Goal: Task Accomplishment & Management: Manage account settings

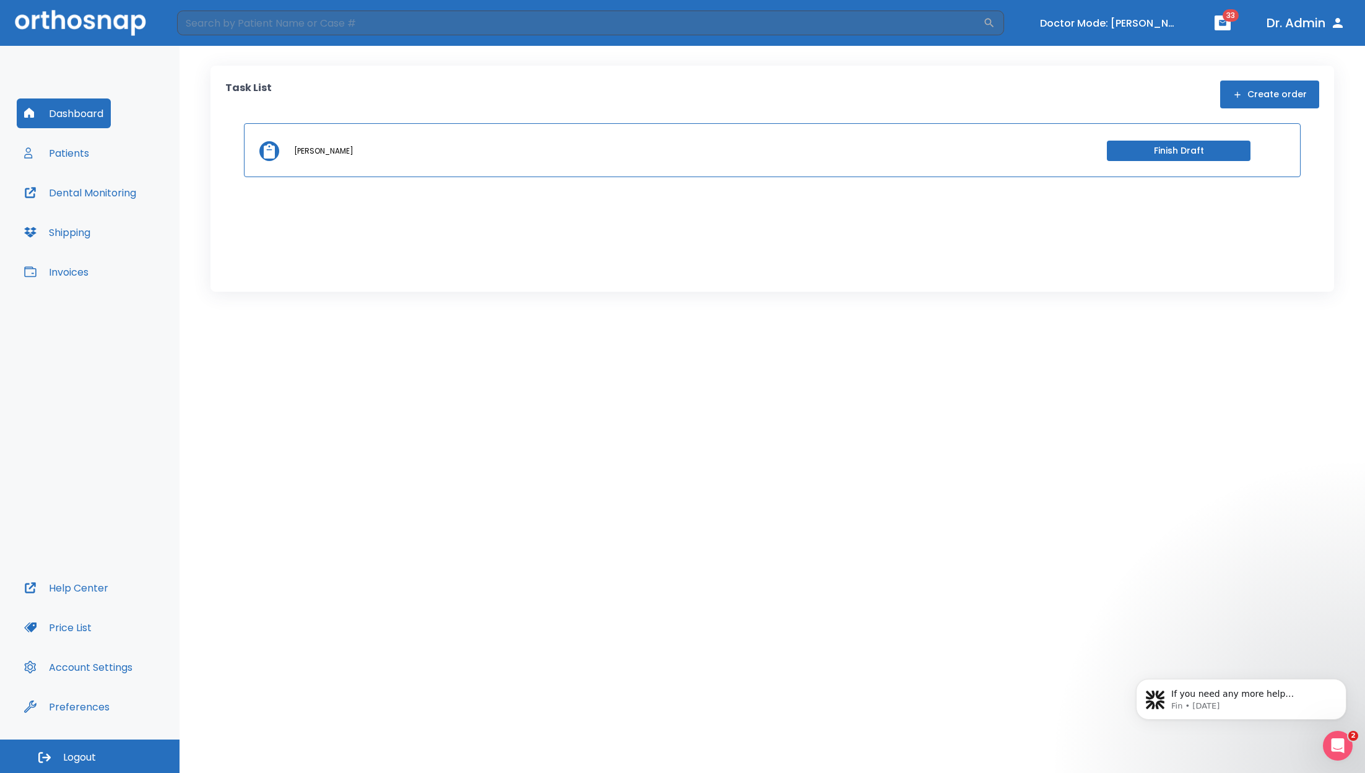
click at [71, 272] on button "Invoices" at bounding box center [56, 272] width 79 height 30
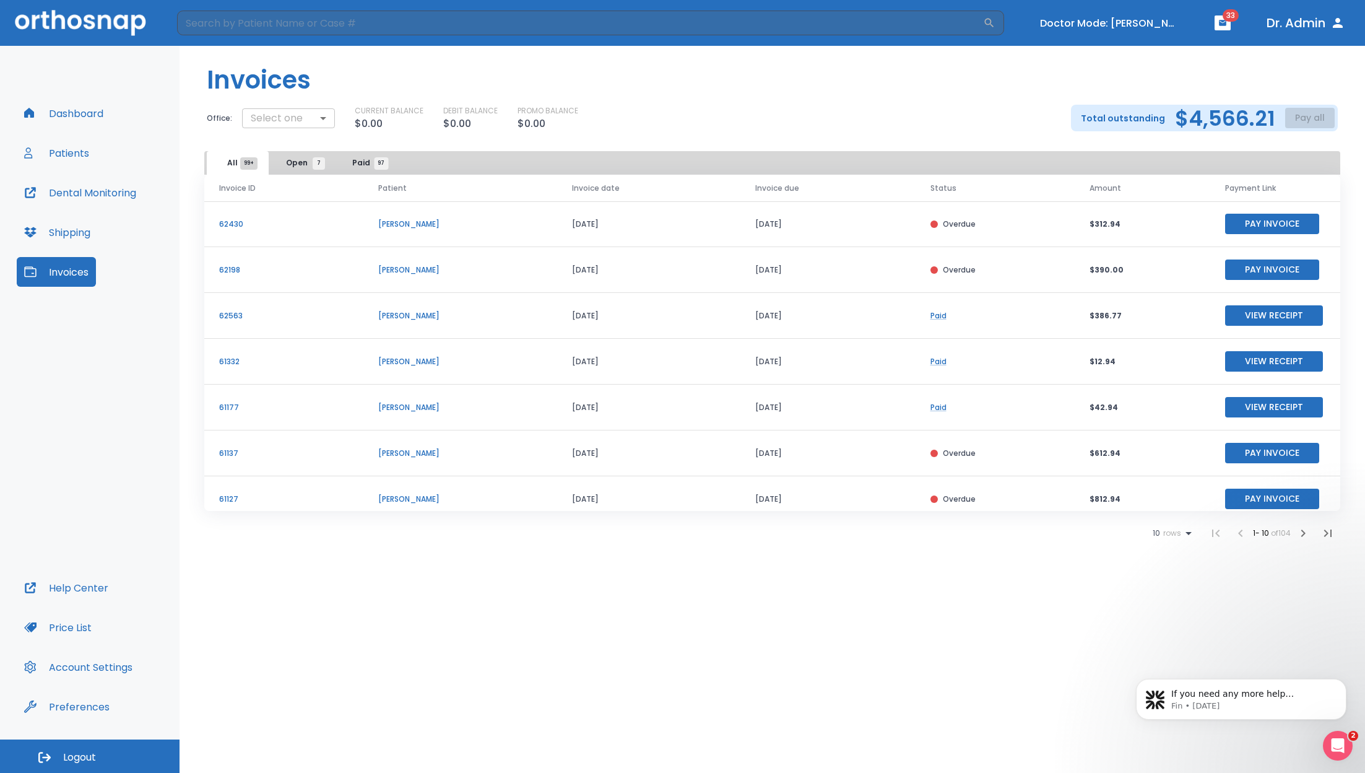
click at [305, 116] on body "​ Doctor Mode: Jason Burkett 33 Dr. Admin Dashboard Patients Dental Monitoring …" at bounding box center [682, 386] width 1365 height 773
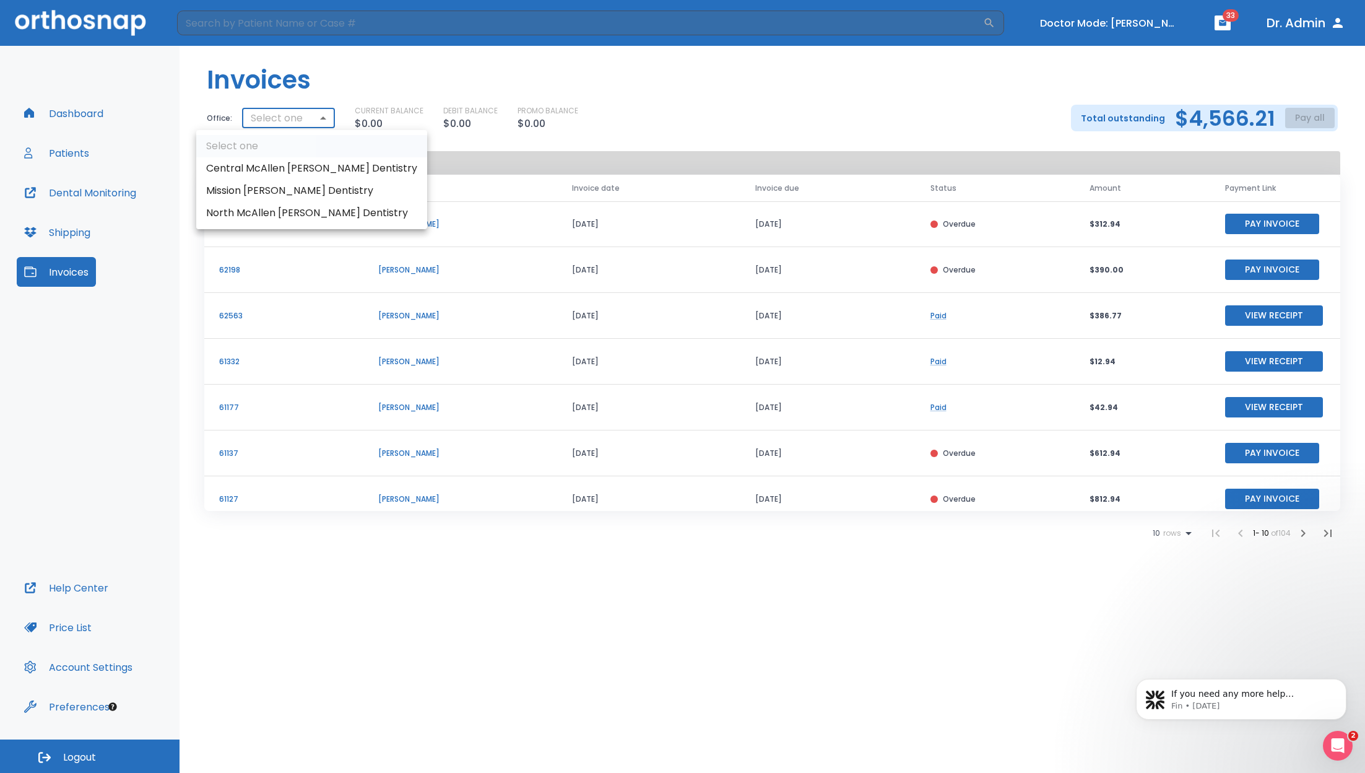
click at [287, 164] on li "Central McAllen Burkett Dentistry" at bounding box center [311, 168] width 231 height 22
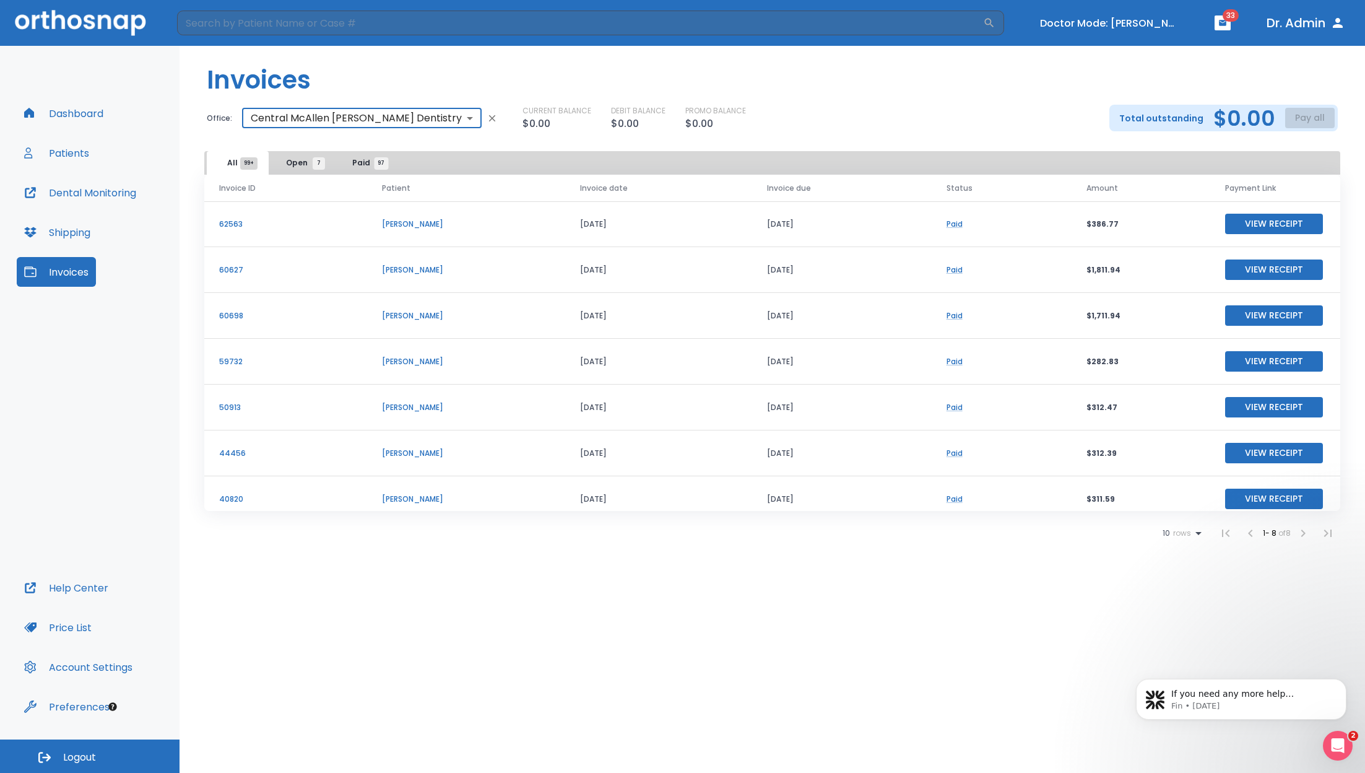
click at [311, 120] on body "​ Doctor Mode: Jason Burkett 33 Dr. Admin Dashboard Patients Dental Monitoring …" at bounding box center [682, 386] width 1365 height 773
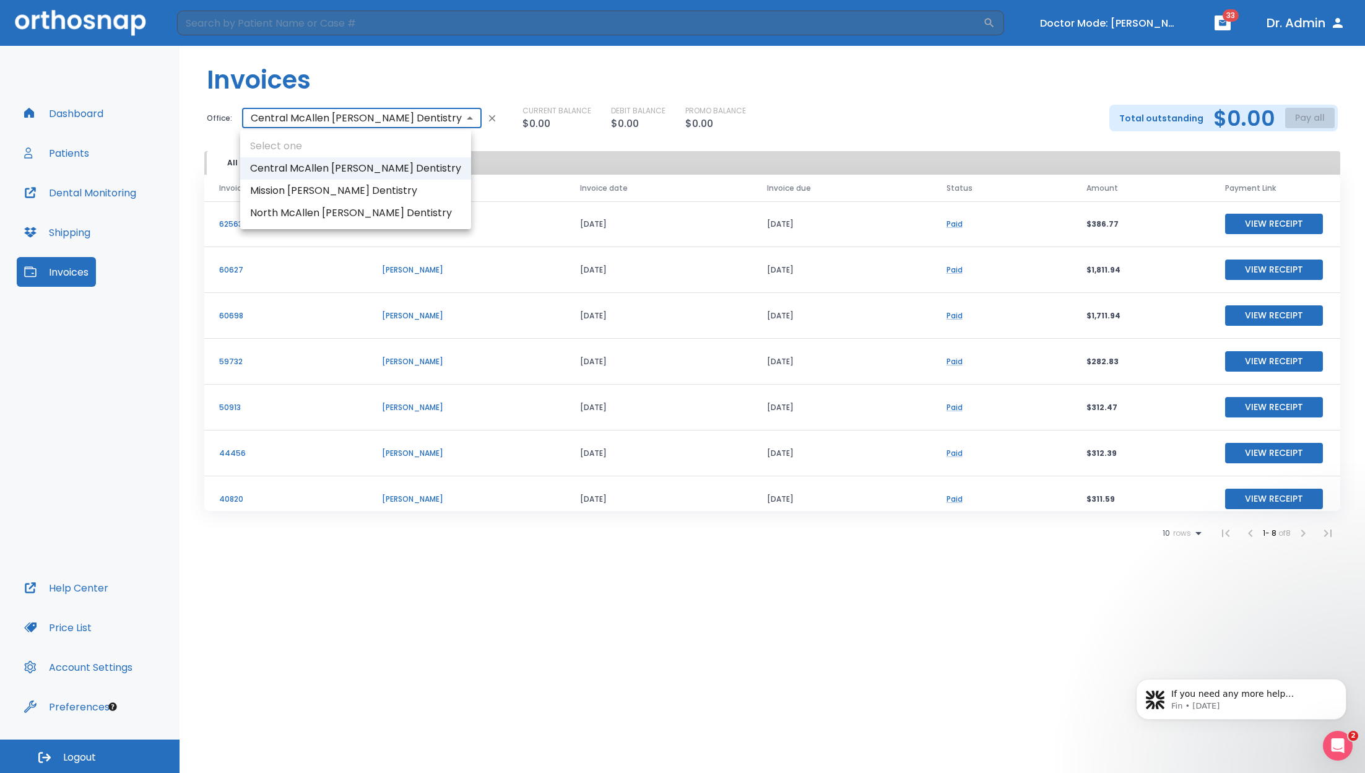
click at [300, 192] on li "Mission Burkett Dentistry" at bounding box center [355, 191] width 231 height 22
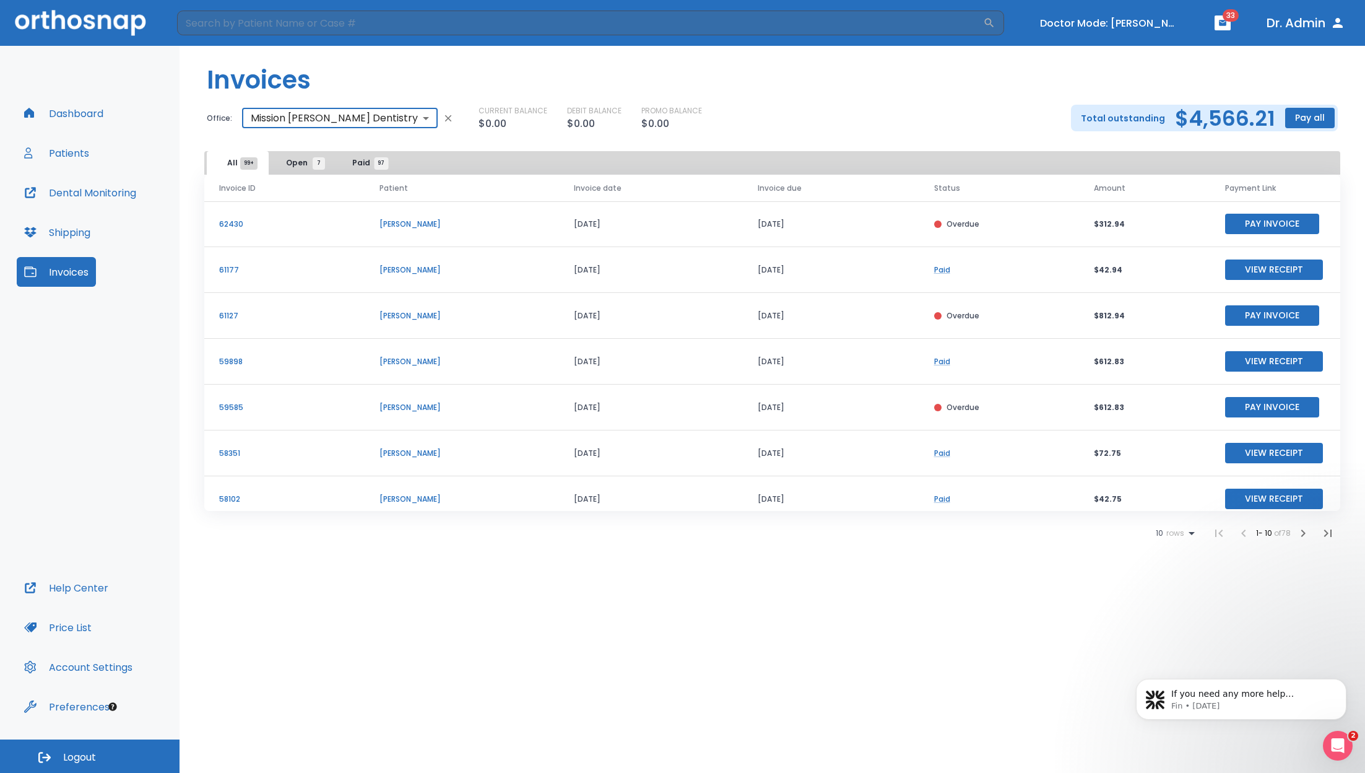
click at [328, 120] on body "​ Doctor Mode: Jason Burkett 33 Dr. Admin Dashboard Patients Dental Monitoring …" at bounding box center [682, 386] width 1365 height 773
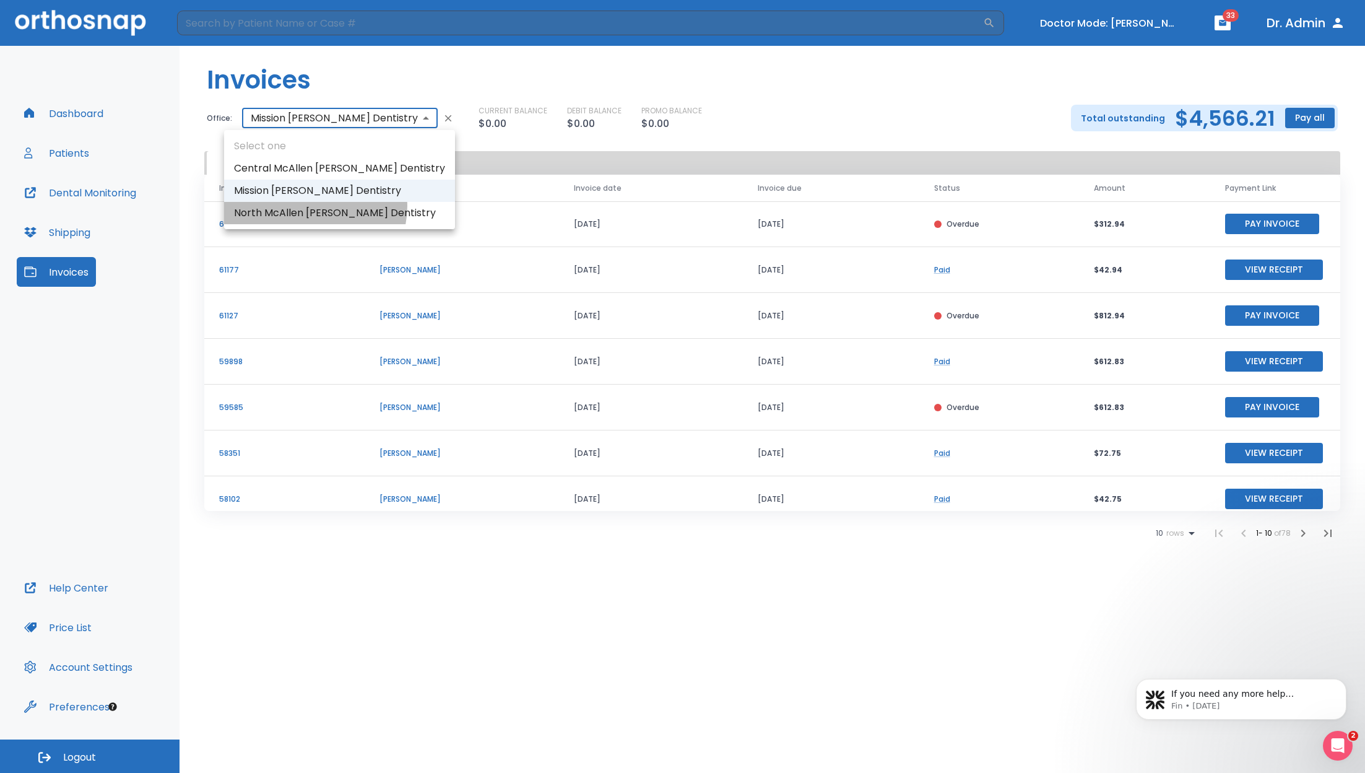
click at [313, 206] on li "North McAllen Burkett Dentistry" at bounding box center [339, 213] width 231 height 22
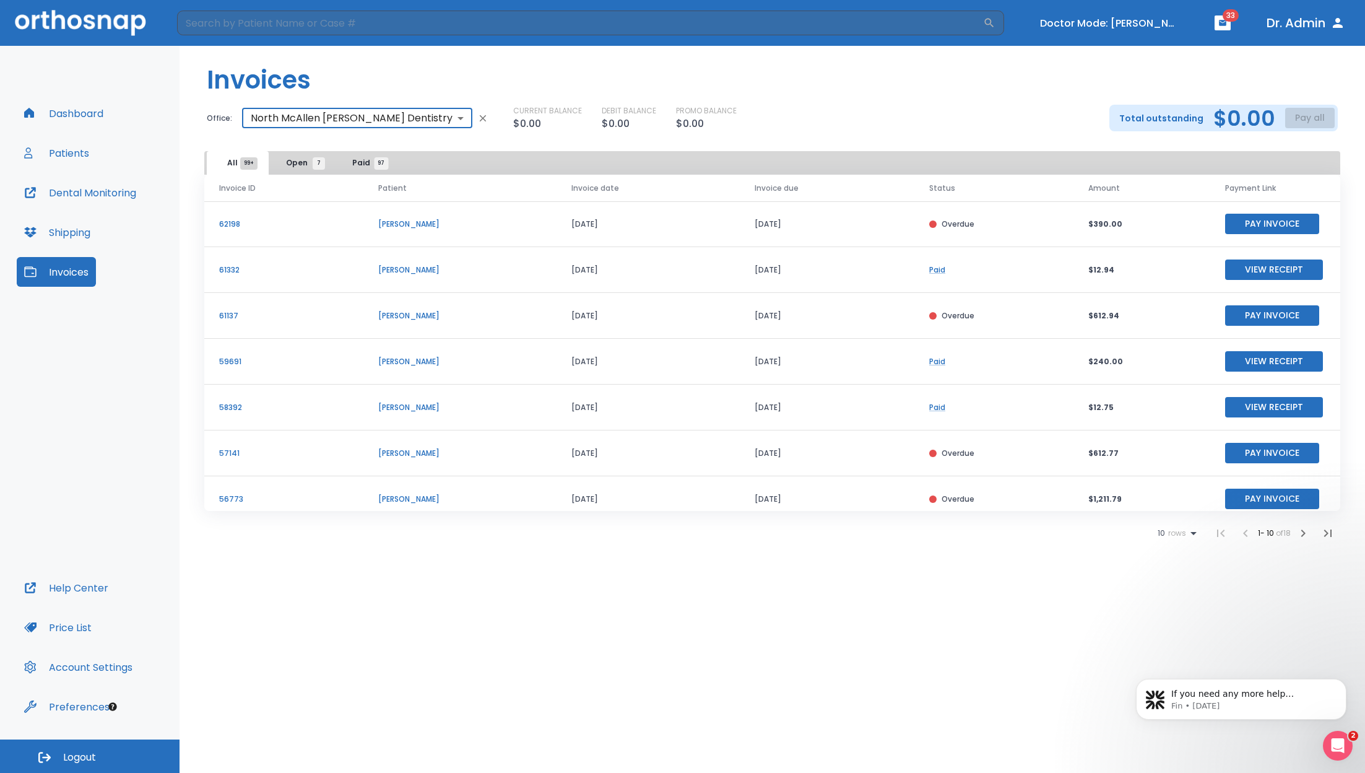
click at [330, 118] on body "​ Doctor Mode: Jason Burkett 33 Dr. Admin Dashboard Patients Dental Monitoring …" at bounding box center [682, 386] width 1365 height 773
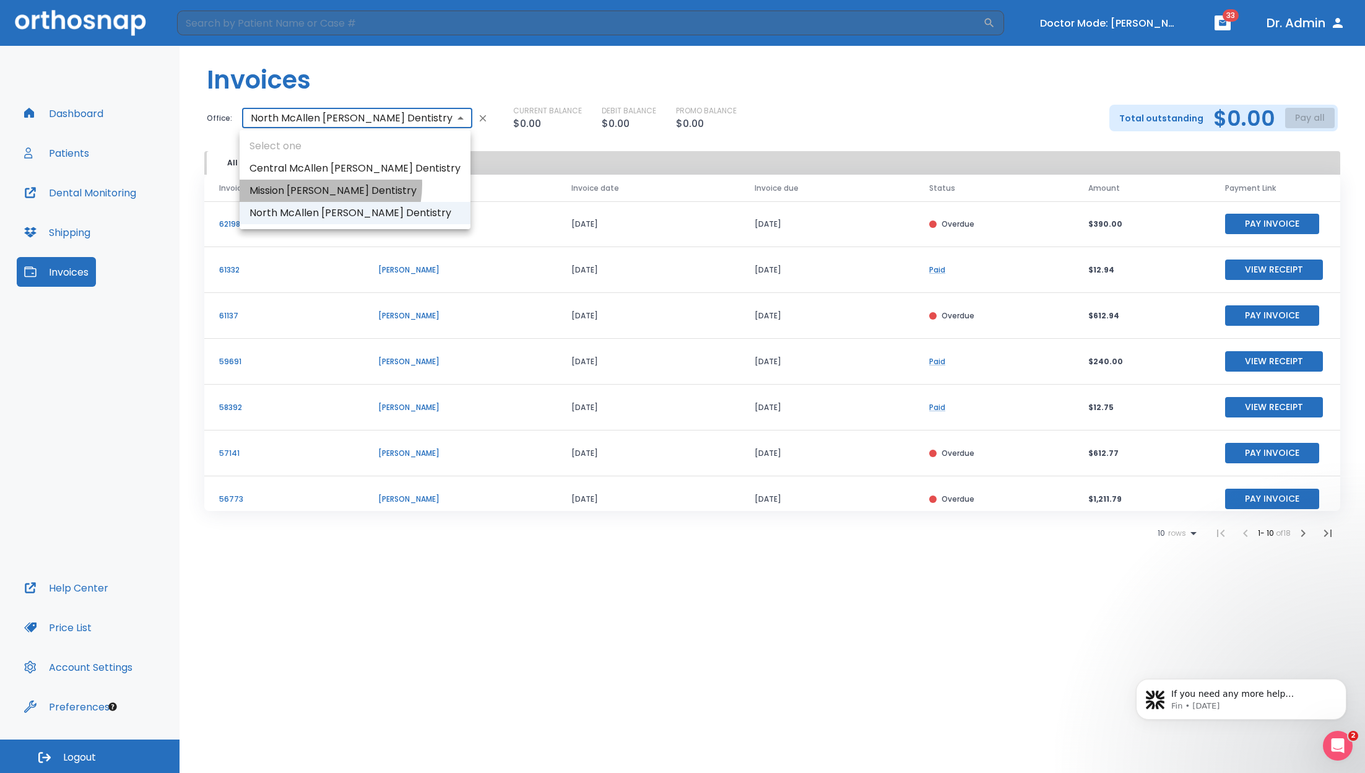
click at [313, 185] on li "Mission Burkett Dentistry" at bounding box center [355, 191] width 231 height 22
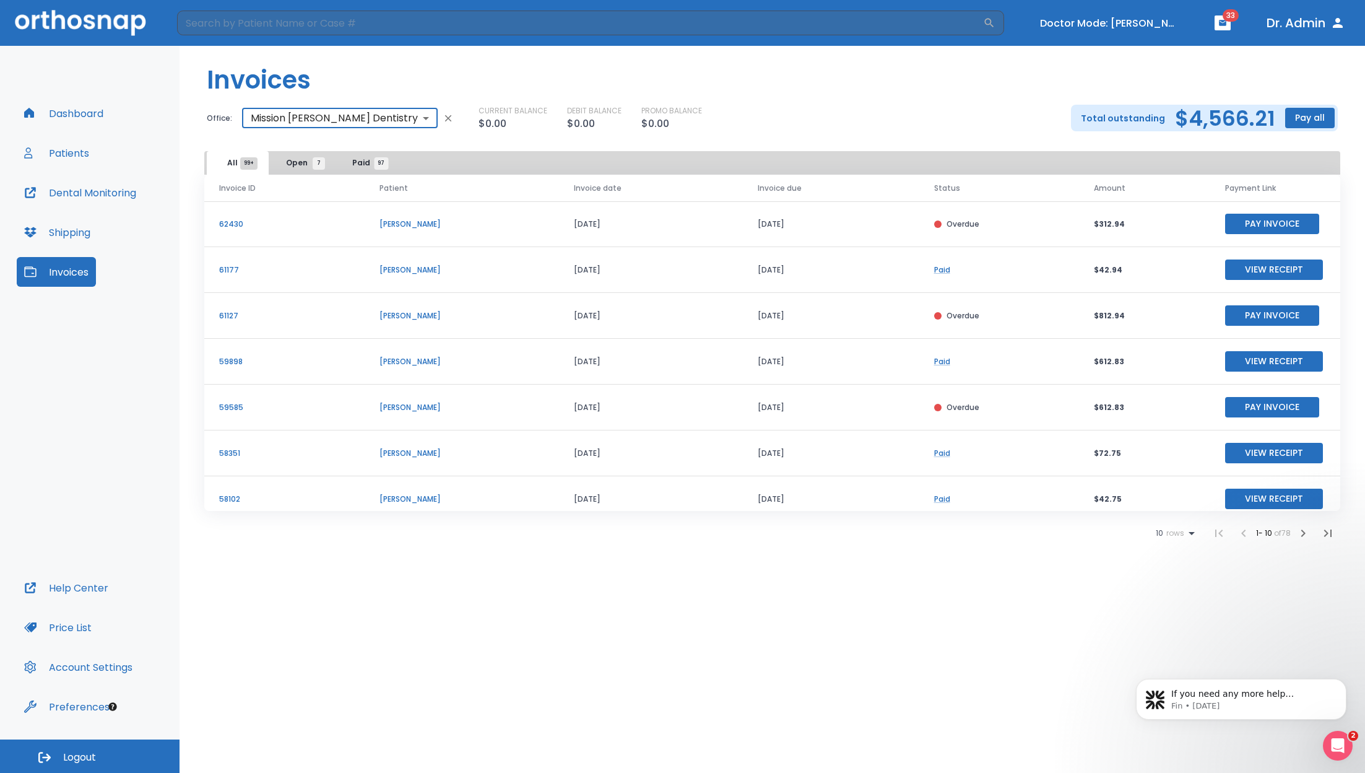
click at [359, 118] on body "​ Doctor Mode: Jason Burkett 33 Dr. Admin Dashboard Patients Dental Monitoring …" at bounding box center [682, 386] width 1365 height 773
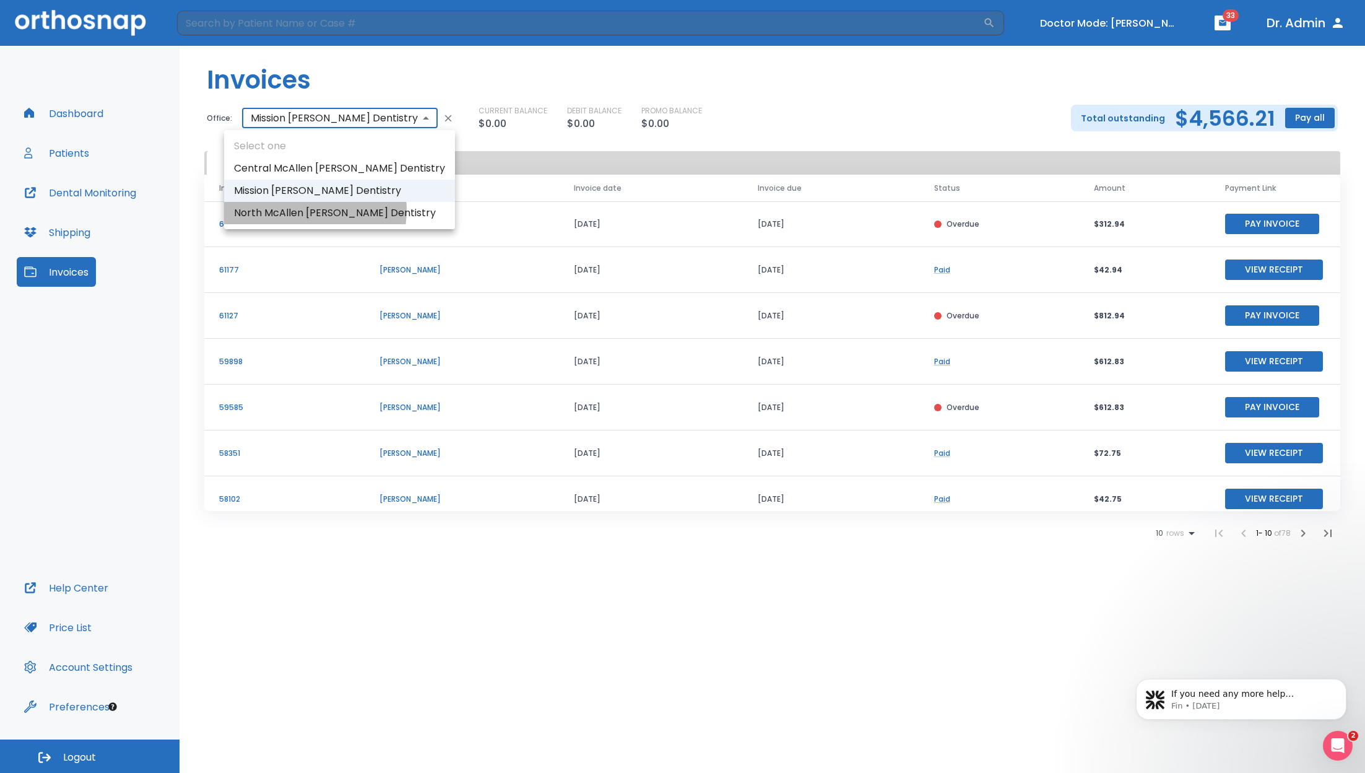
click at [304, 210] on li "North McAllen Burkett Dentistry" at bounding box center [339, 213] width 231 height 22
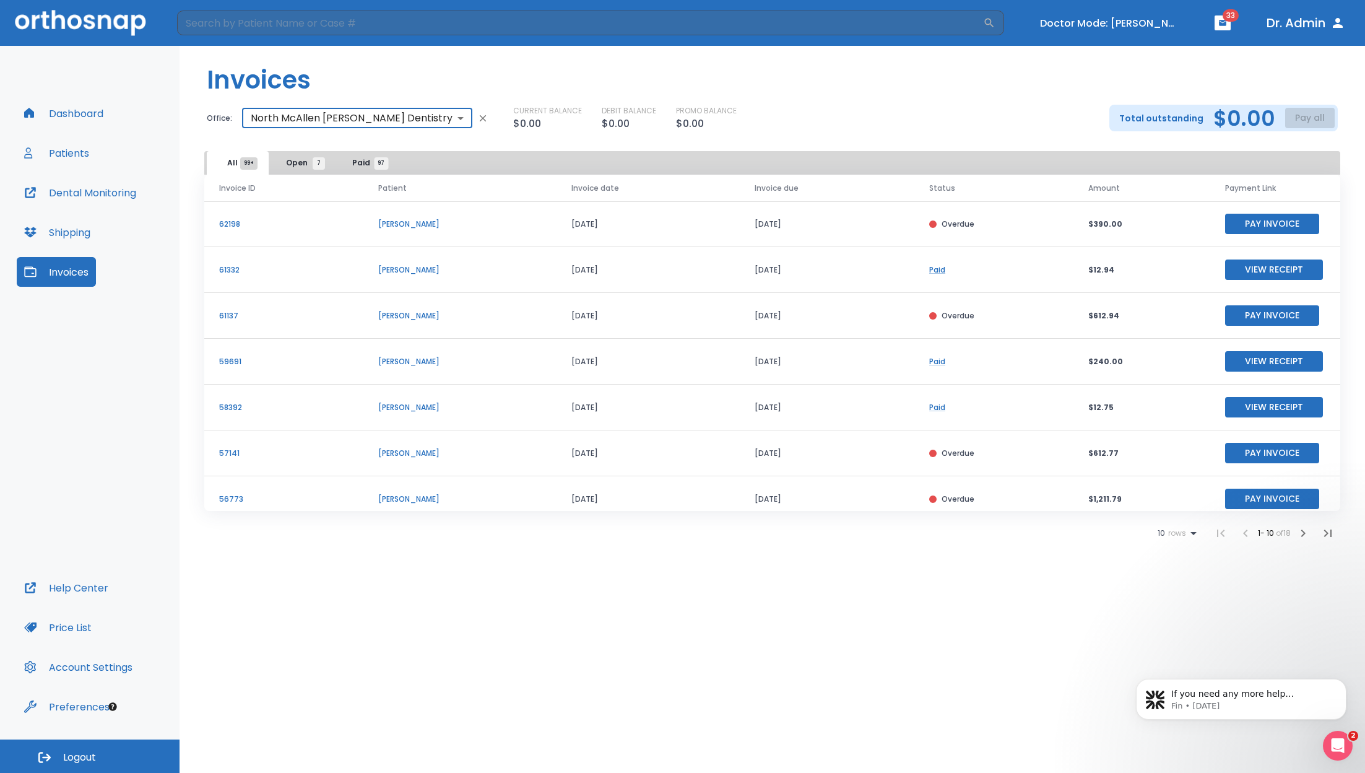
click at [309, 123] on body "​ Doctor Mode: Jason Burkett 33 Dr. Admin Dashboard Patients Dental Monitoring …" at bounding box center [682, 386] width 1365 height 773
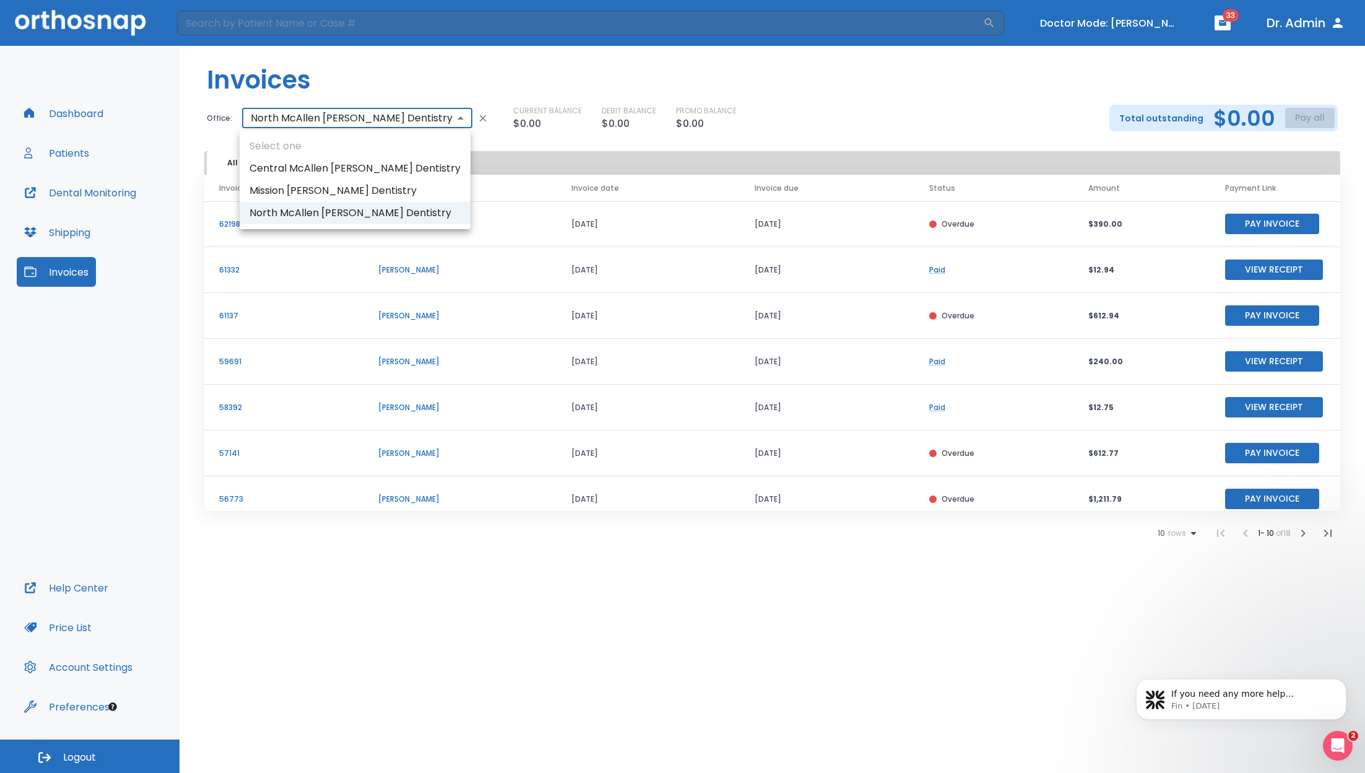
click at [305, 164] on li "Central McAllen Burkett Dentistry" at bounding box center [355, 168] width 231 height 22
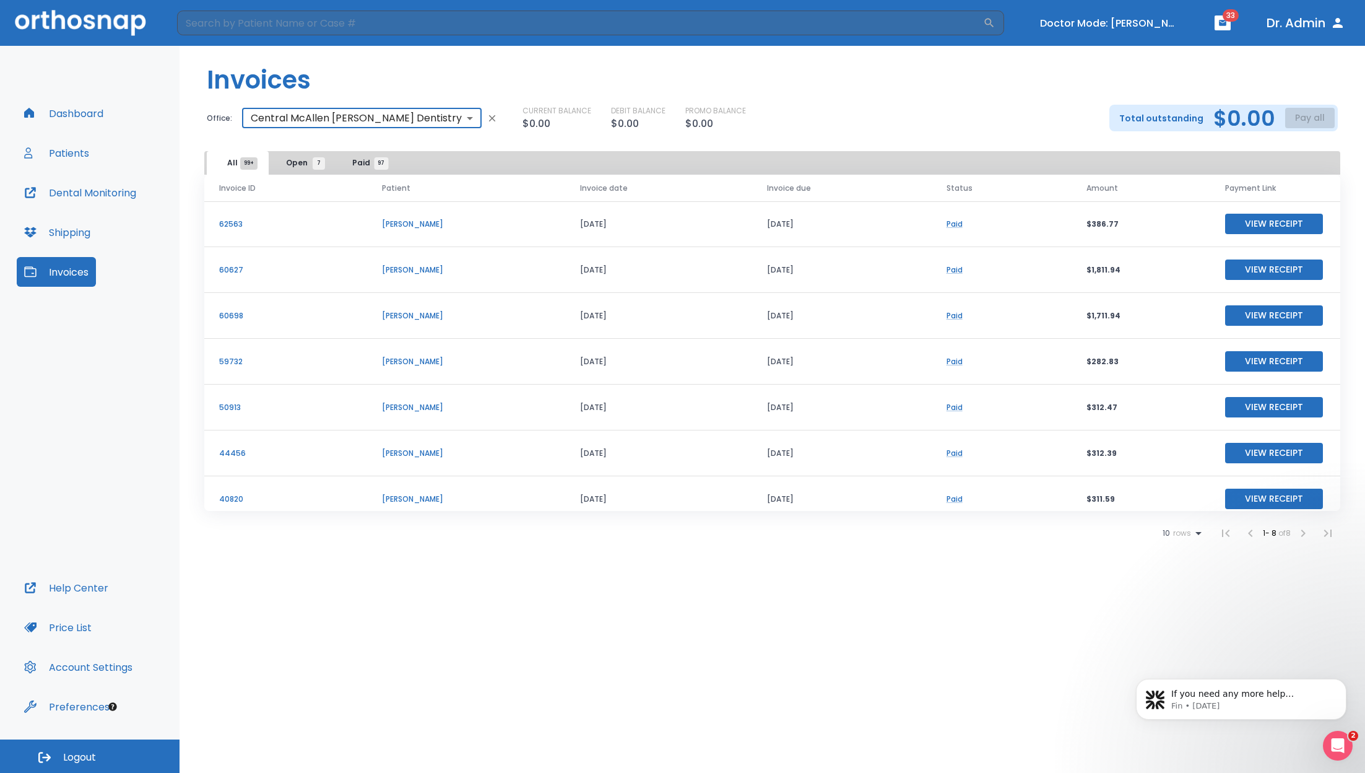
click at [367, 120] on body "​ Doctor Mode: Jason Burkett 33 Dr. Admin Dashboard Patients Dental Monitoring …" at bounding box center [682, 386] width 1365 height 773
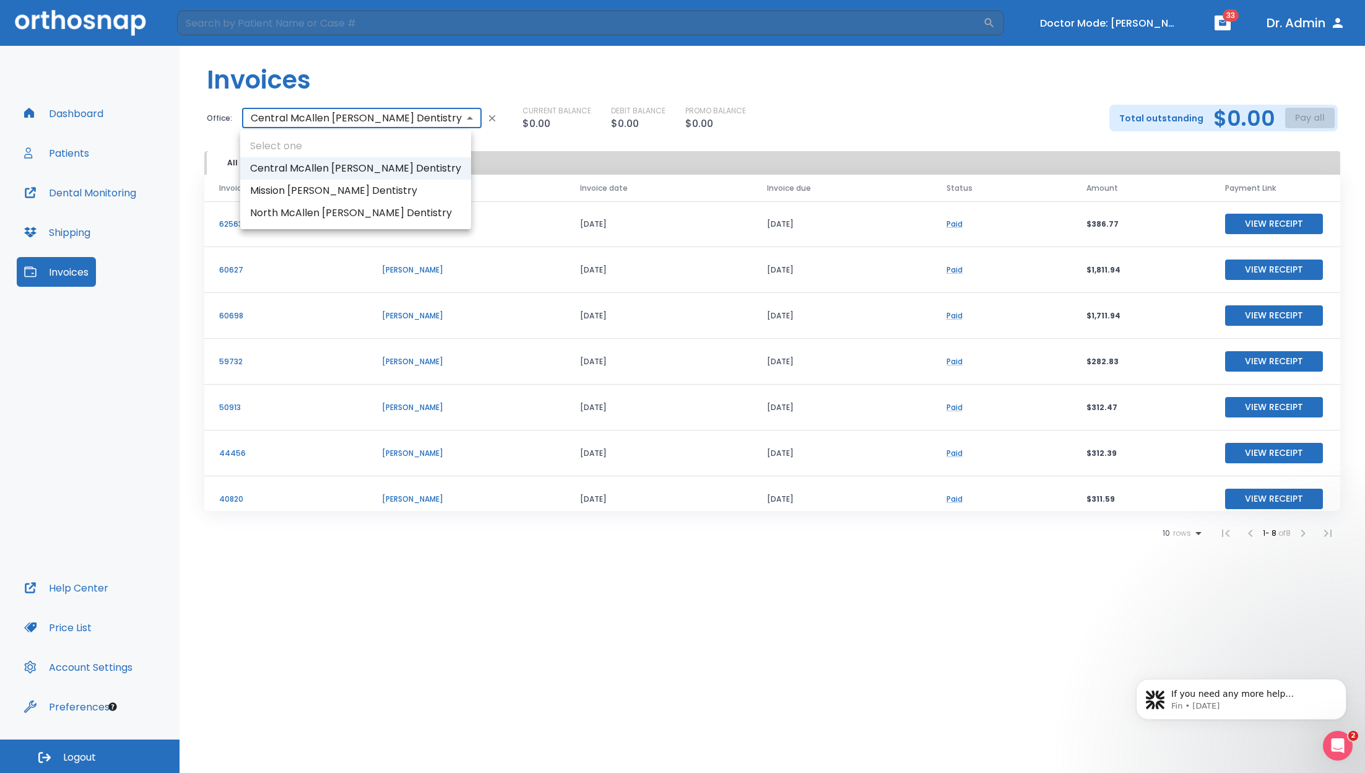
click at [344, 184] on li "Mission Burkett Dentistry" at bounding box center [355, 191] width 231 height 22
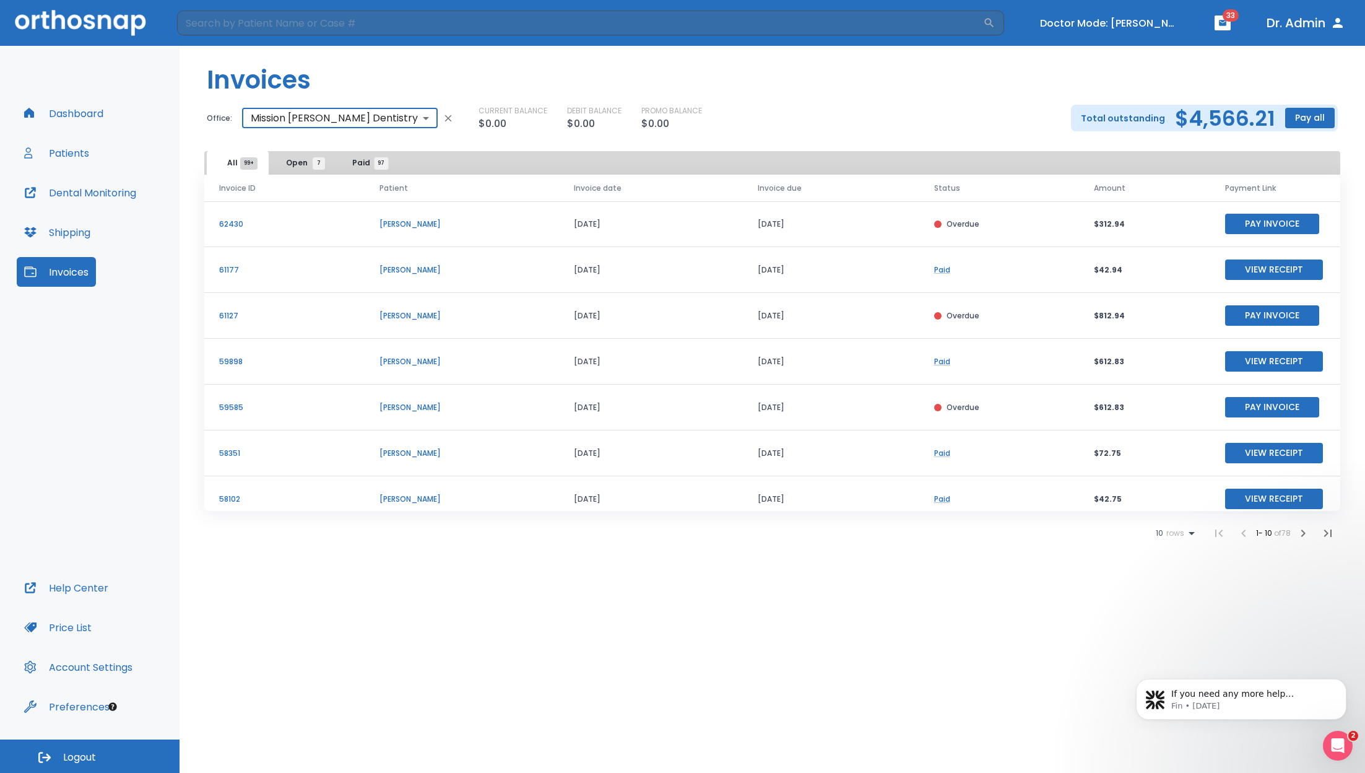
click at [320, 113] on body "​ Doctor Mode: Jason Burkett 33 Dr. Admin Dashboard Patients Dental Monitoring …" at bounding box center [682, 386] width 1365 height 773
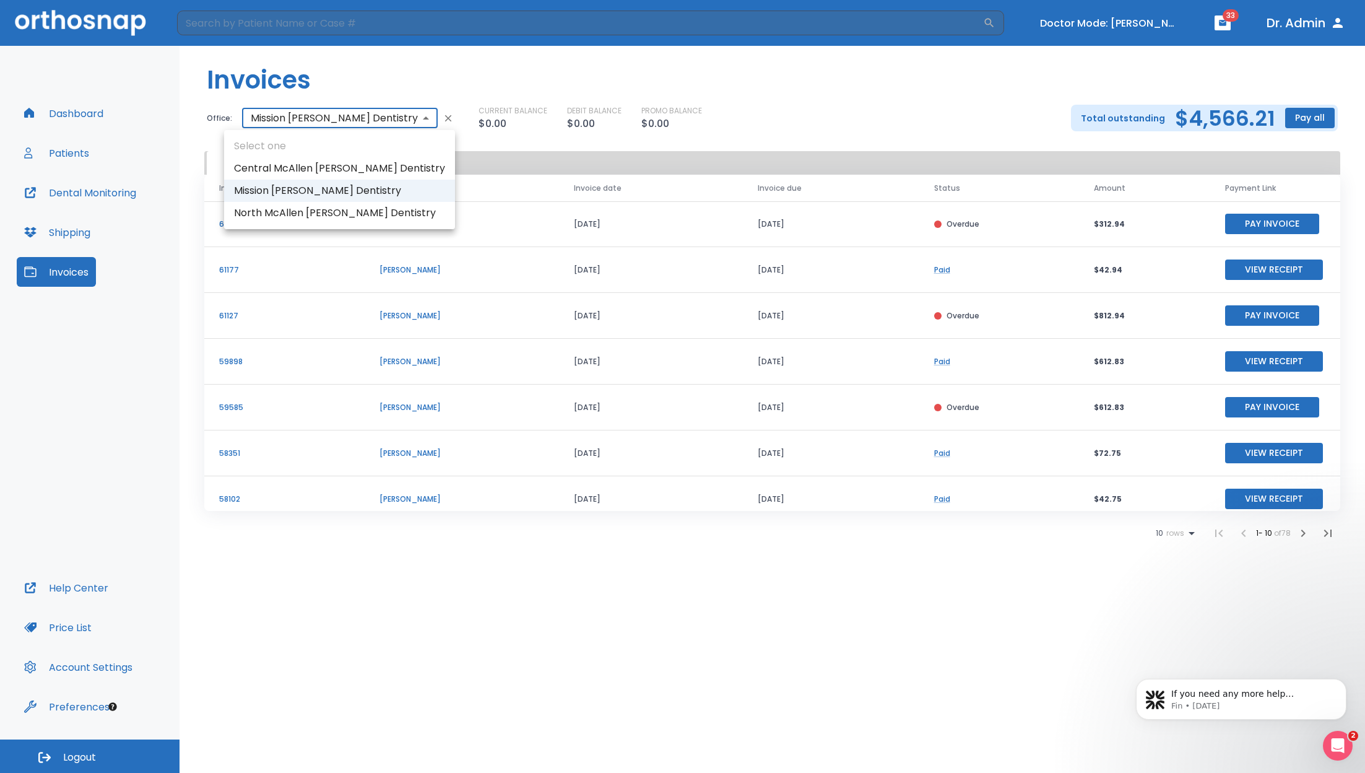
click at [267, 206] on li "North McAllen Burkett Dentistry" at bounding box center [339, 213] width 231 height 22
type input "3136"
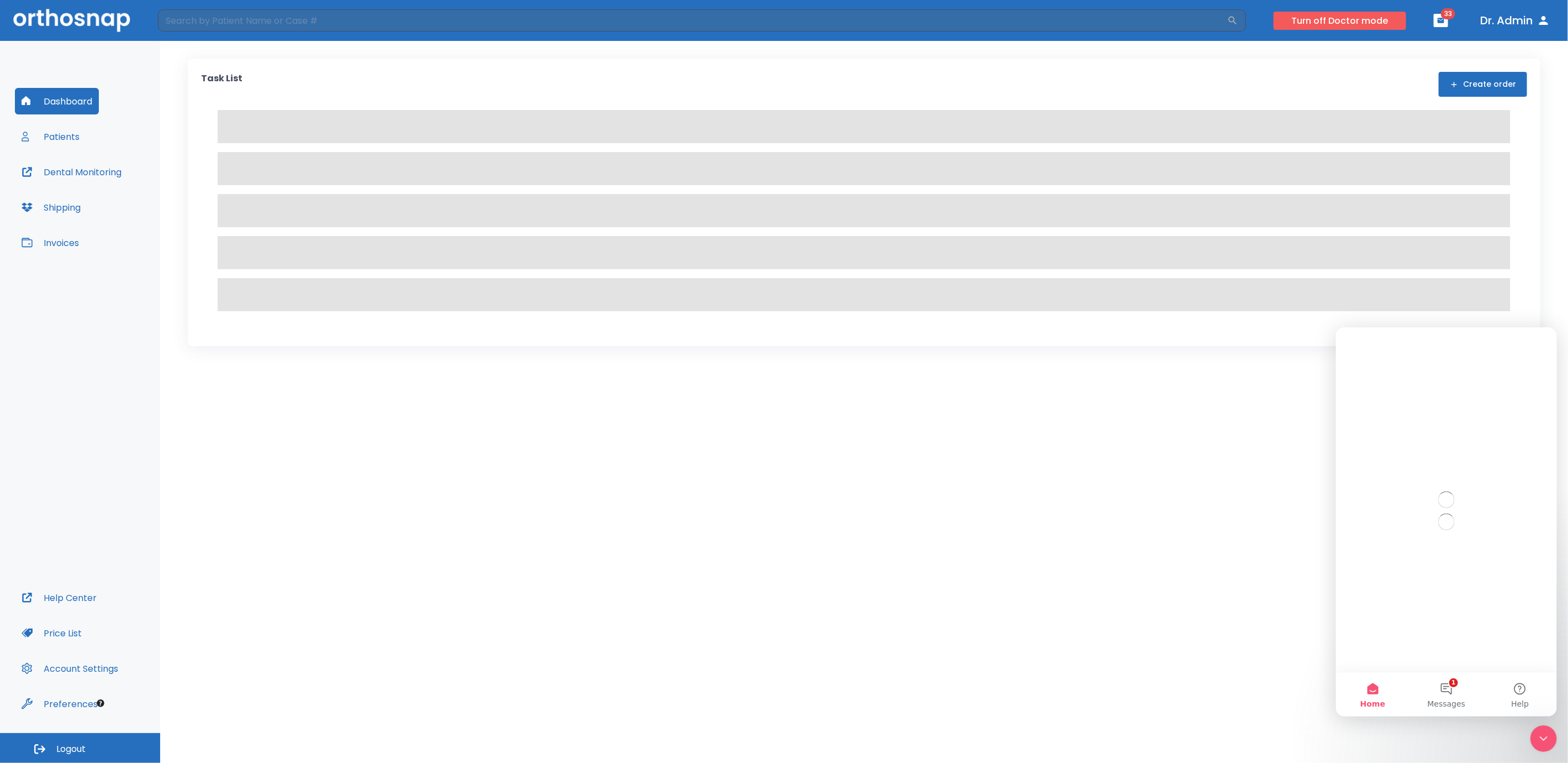
click at [1312, 18] on button "Turn off Doctor mode" at bounding box center [1340, 21] width 133 height 18
